Goal: Check status: Check status

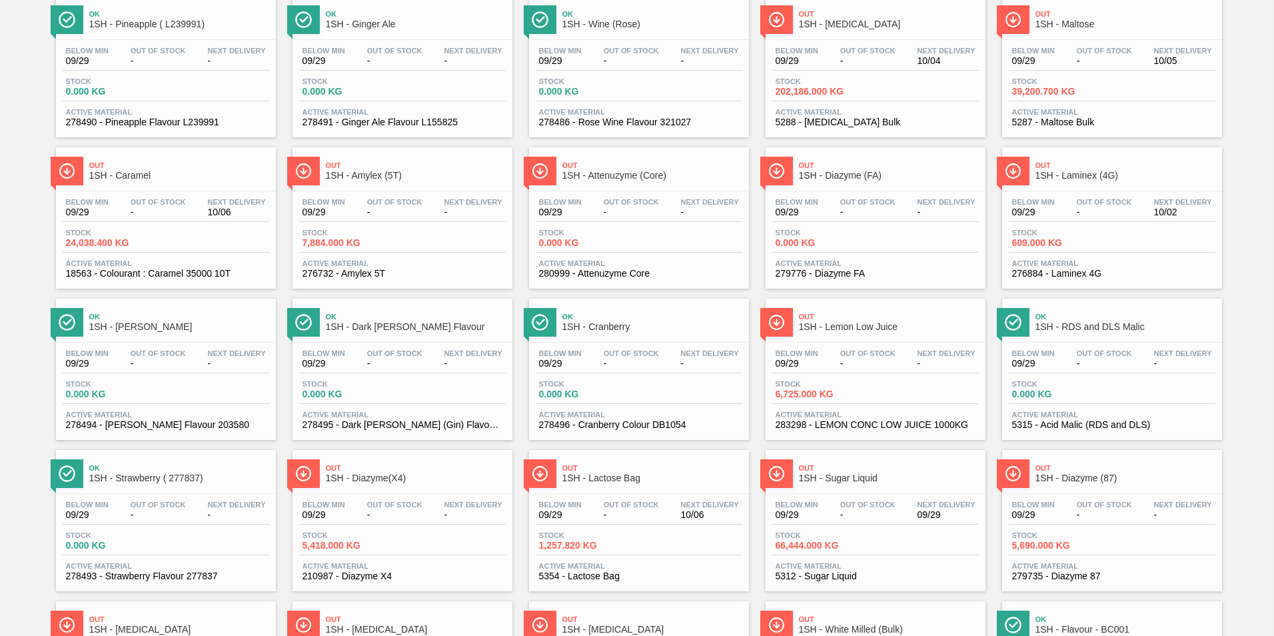
scroll to position [267, 0]
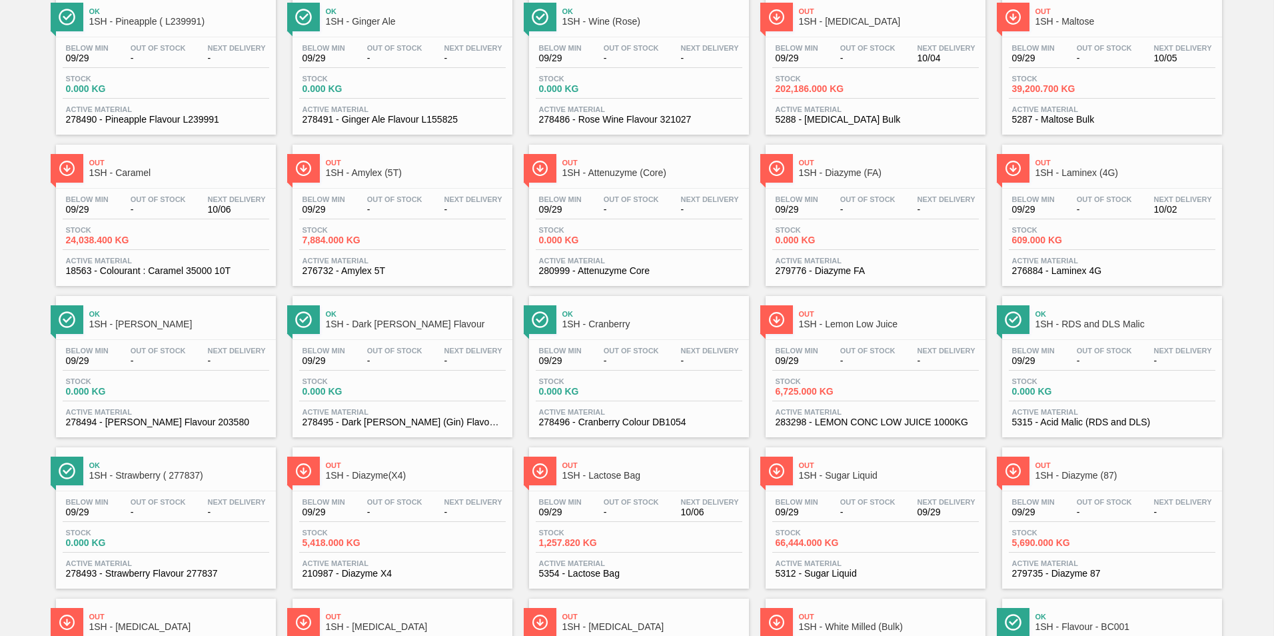
click at [131, 170] on span "1SH - Caramel" at bounding box center [179, 173] width 180 height 10
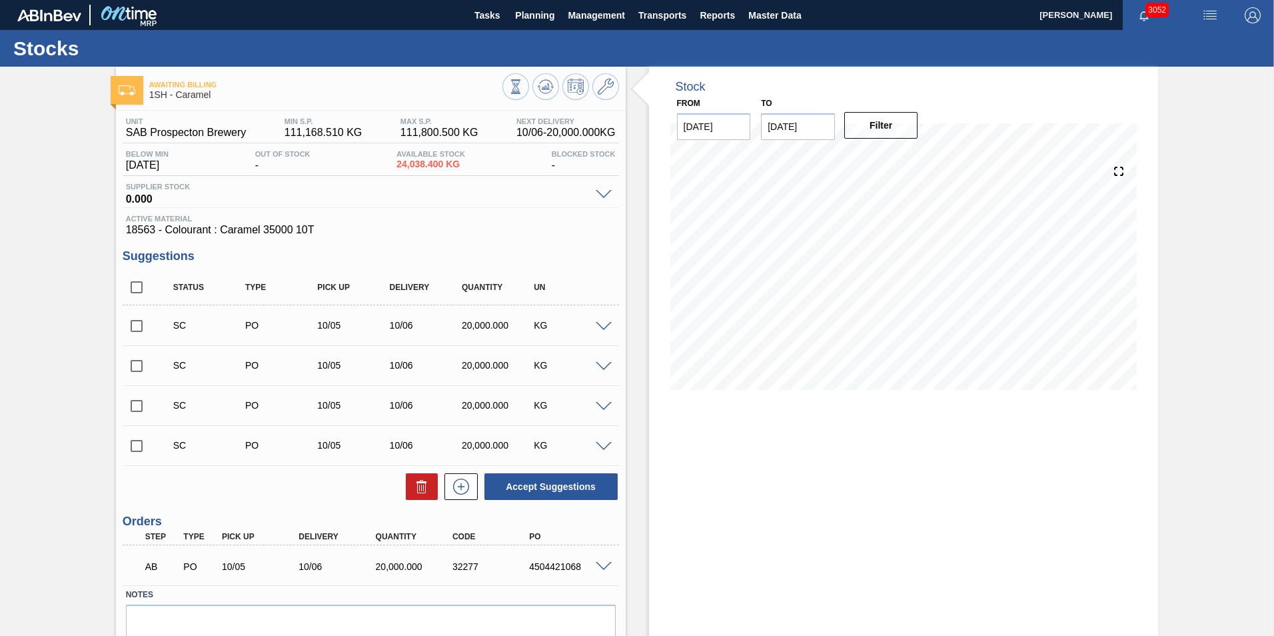
click at [604, 568] on span at bounding box center [604, 567] width 16 height 10
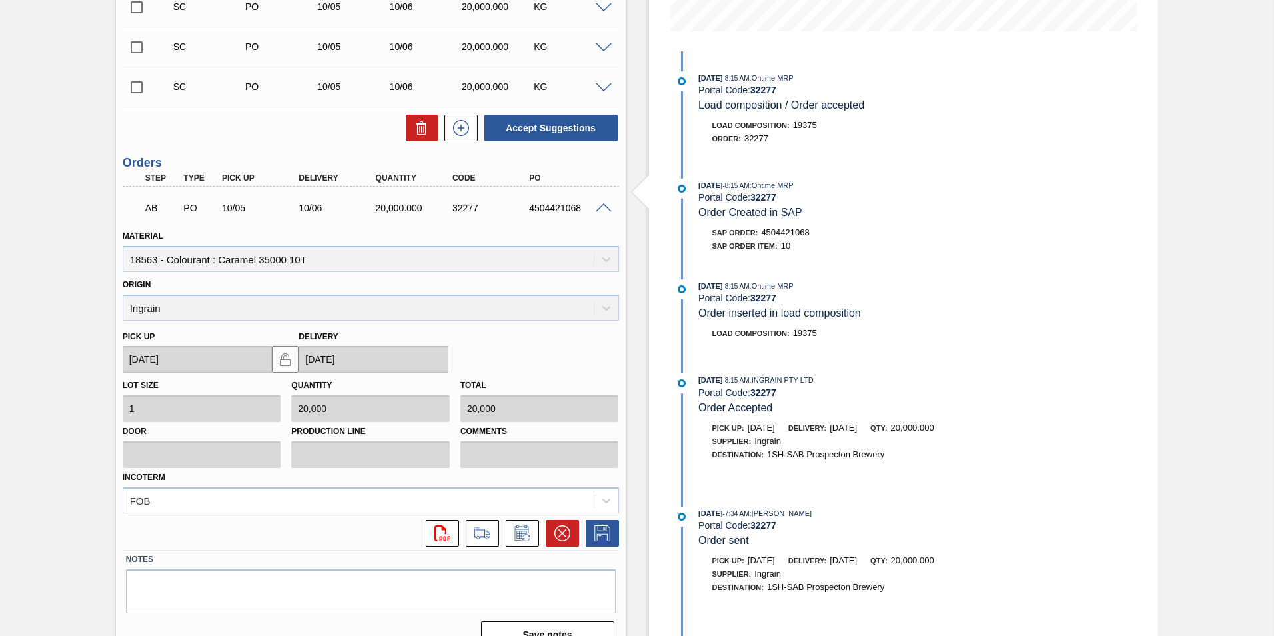
scroll to position [382, 0]
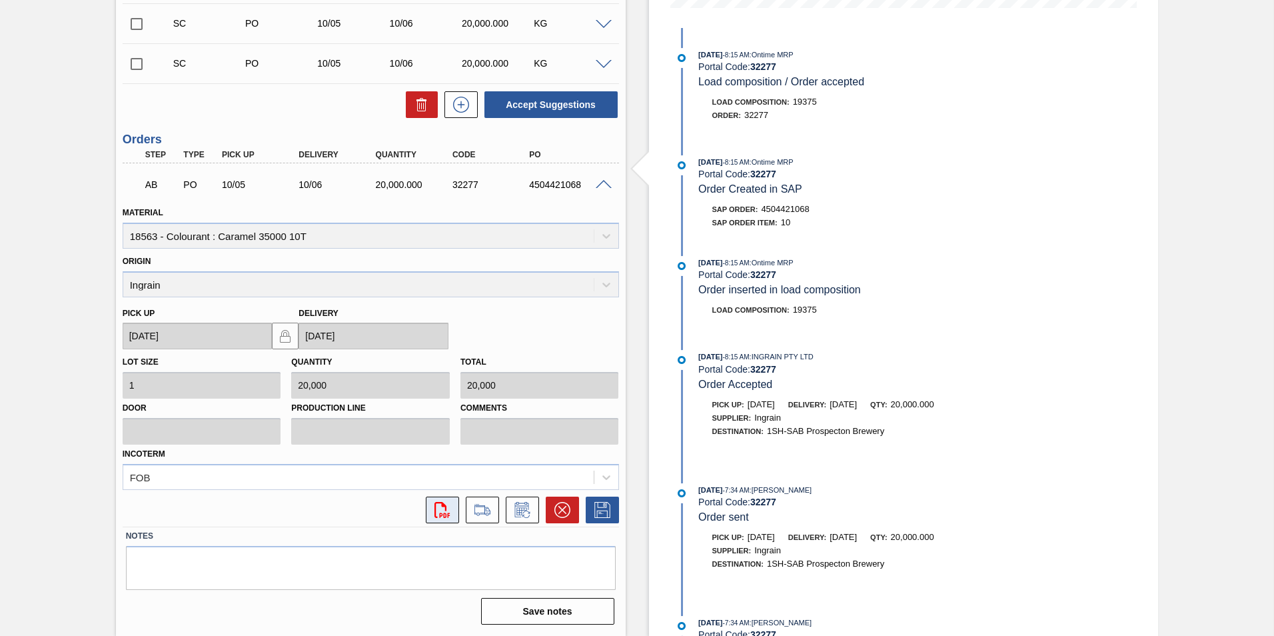
click at [437, 505] on icon "svg{fill:#ff0000}" at bounding box center [442, 510] width 16 height 16
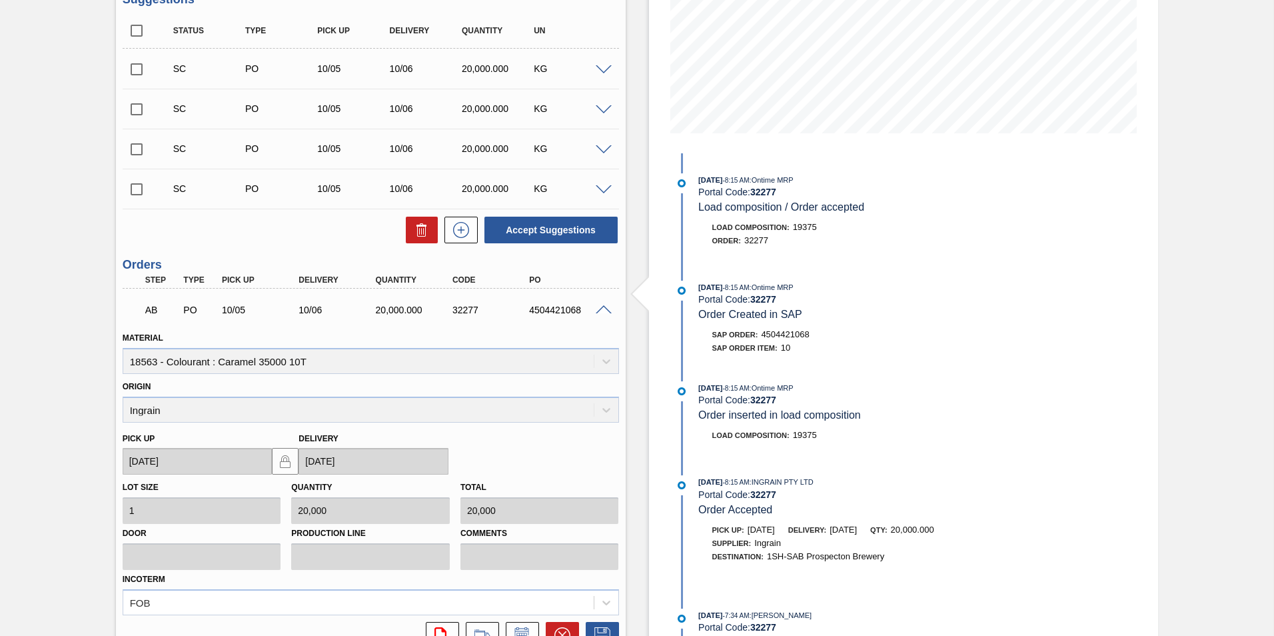
scroll to position [0, 0]
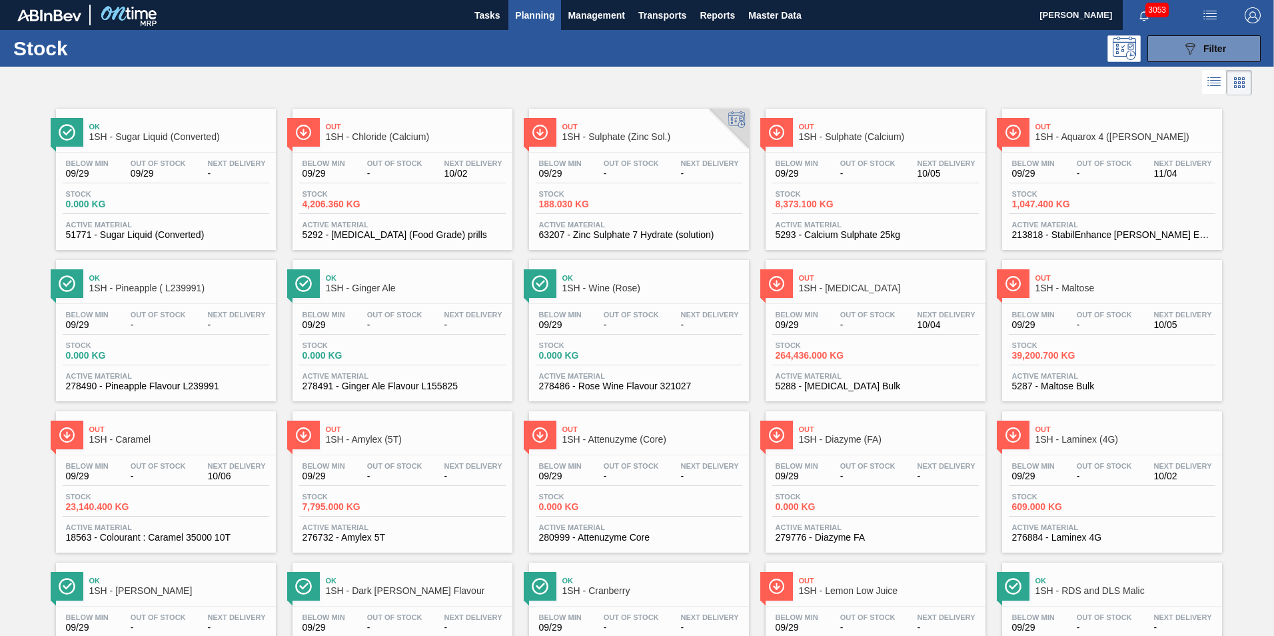
click at [377, 134] on span "1SH - Chloride (Calcium)" at bounding box center [416, 137] width 180 height 10
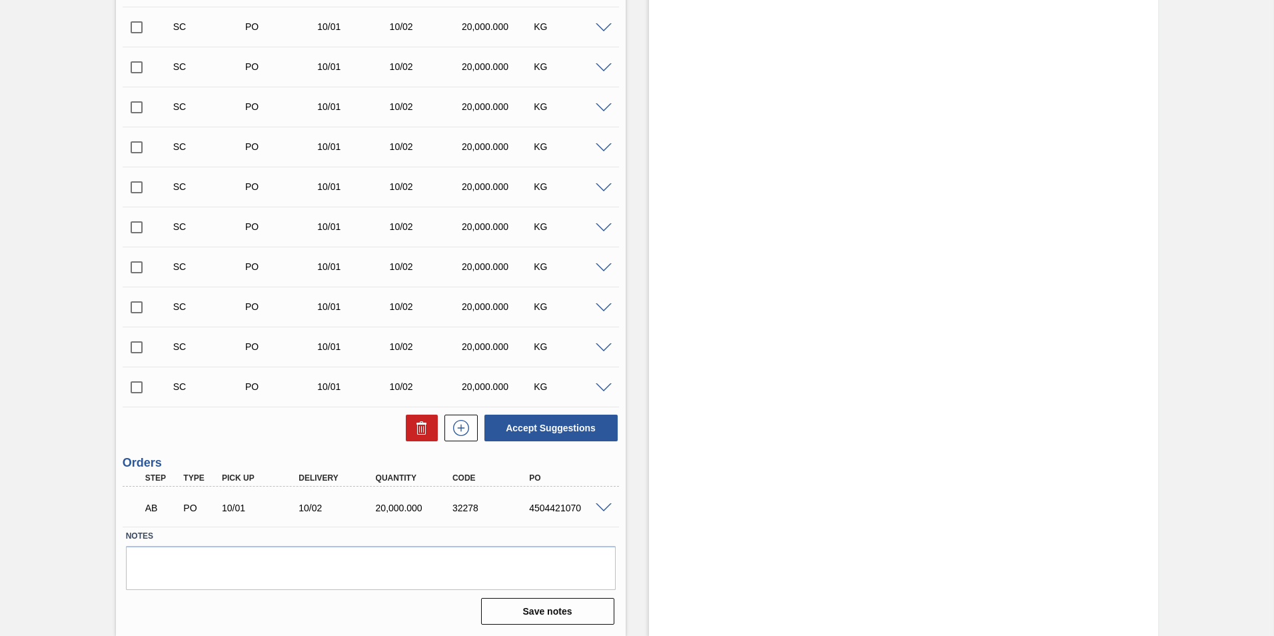
scroll to position [672, 0]
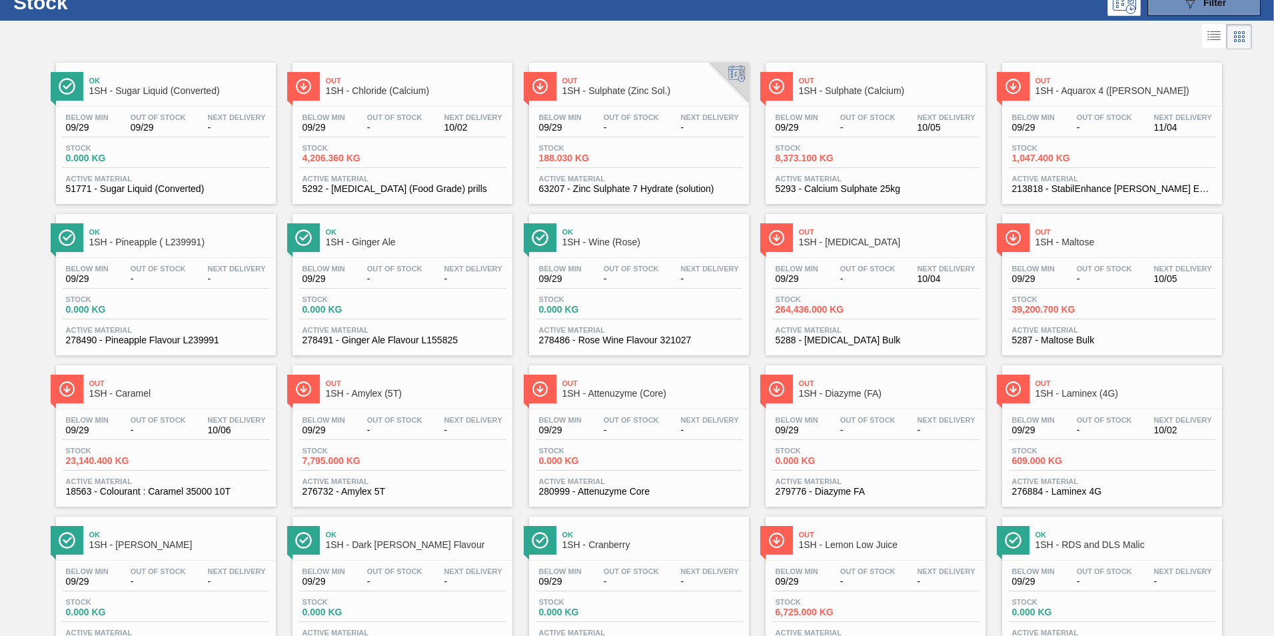
scroll to position [200, 0]
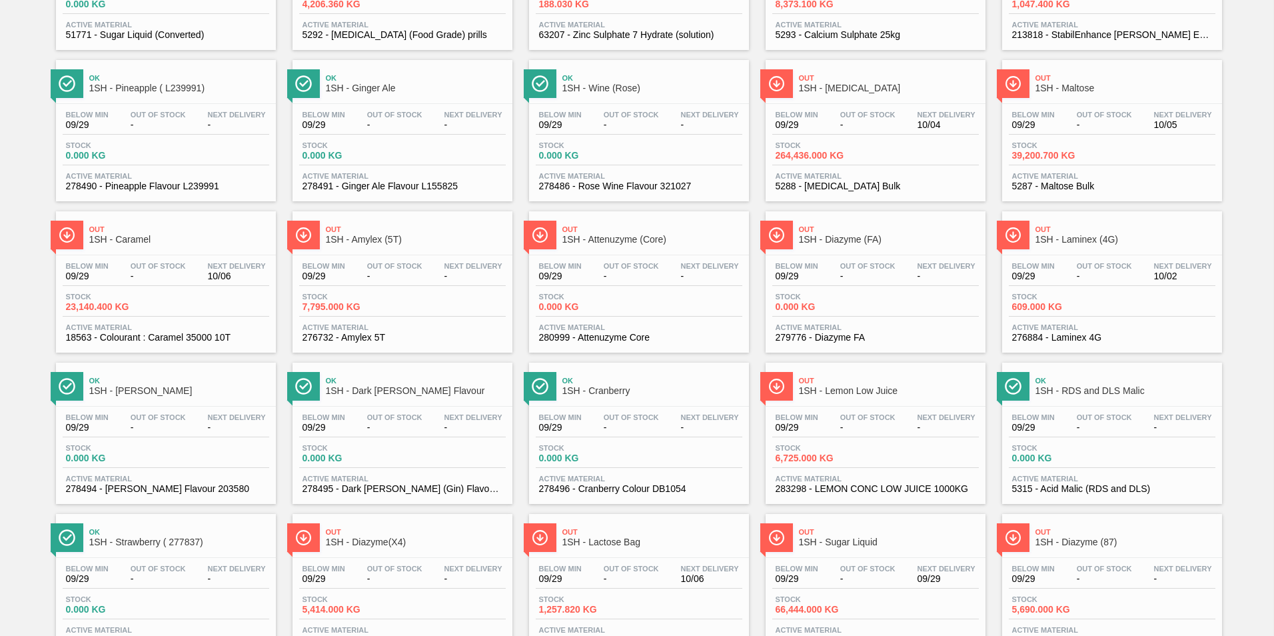
click at [1098, 240] on span "1SH - Laminex (4G)" at bounding box center [1125, 240] width 180 height 10
